Goal: Task Accomplishment & Management: Manage account settings

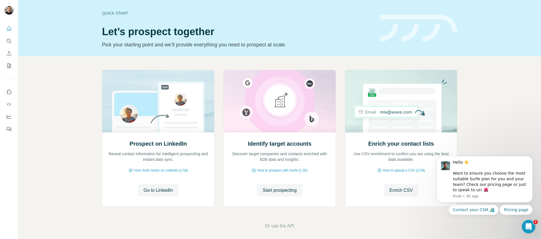
click at [86, 72] on div "Prospect on LinkedIn Reveal contact information for intelligent prospecting and…" at bounding box center [279, 149] width 522 height 187
click at [10, 67] on icon "My lists" at bounding box center [9, 66] width 6 height 6
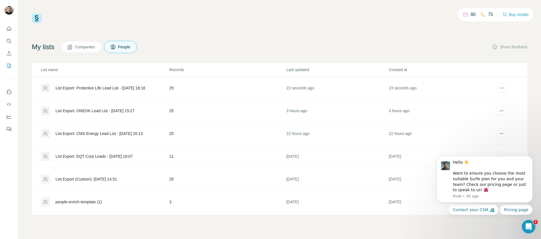
click at [111, 88] on div "List Export: Protective Life Lead List - 04/09/2025 18:16" at bounding box center [100, 88] width 90 height 6
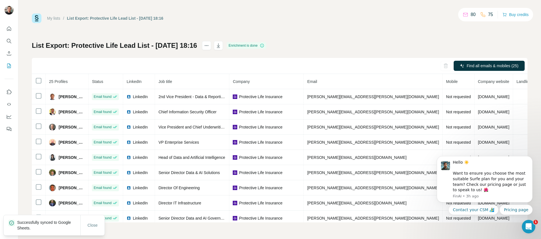
click at [378, 49] on div "List Export: Protective Life Lead List - 04/09/2025 18:16 Enrichment is done Fi…" at bounding box center [279, 132] width 495 height 182
click at [221, 46] on icon "button" at bounding box center [218, 46] width 6 height 6
click at [8, 67] on icon "My lists" at bounding box center [9, 66] width 6 height 6
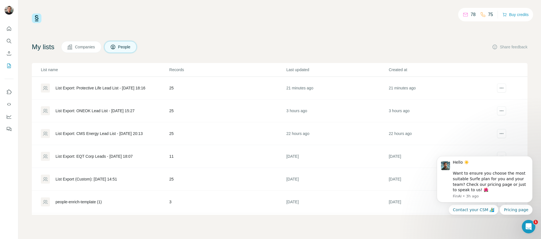
click at [200, 46] on div "My lists Companies People Share feedback" at bounding box center [279, 47] width 495 height 12
click at [229, 45] on div "My lists Companies People Share feedback" at bounding box center [279, 47] width 495 height 12
click at [191, 34] on div "78 75 Buy credits My lists Companies People Share feedback List name Records La…" at bounding box center [279, 115] width 495 height 202
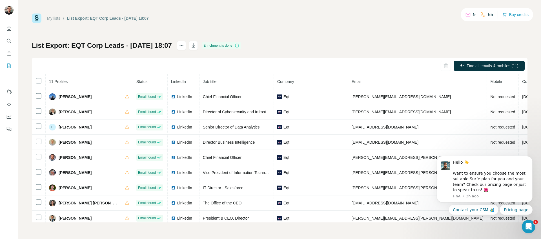
drag, startPoint x: 356, startPoint y: 51, endPoint x: 357, endPoint y: 48, distance: 3.3
click at [357, 49] on div "List Export: EQT Corp Leads - [DATE] 18:07 Enrichment is done Find all emails &…" at bounding box center [279, 132] width 495 height 182
